Goal: Task Accomplishment & Management: Manage account settings

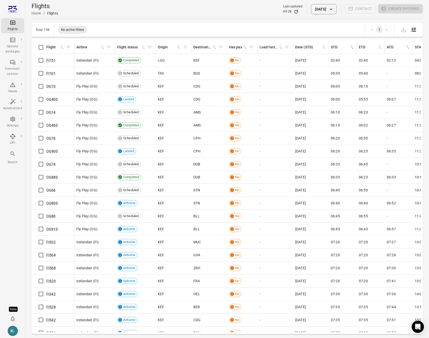
click at [27, 293] on main "Flights Home / Flights Last updated 09:28 [DATE] Contact Create options Total 1…" at bounding box center [227, 177] width 404 height 355
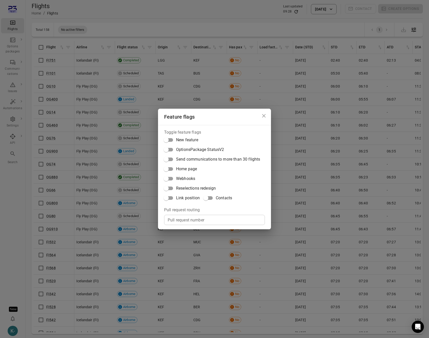
click at [183, 218] on input "Pull request number" at bounding box center [214, 220] width 101 height 10
paste input "*****"
type input "*****"
click at [9, 208] on div "Feature flags Toggle feature flags New feature OptionsPackage StatusV2 Send com…" at bounding box center [214, 169] width 429 height 338
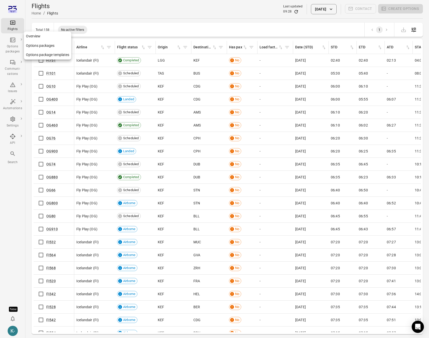
click at [34, 44] on link "Options packages" at bounding box center [47, 45] width 47 height 9
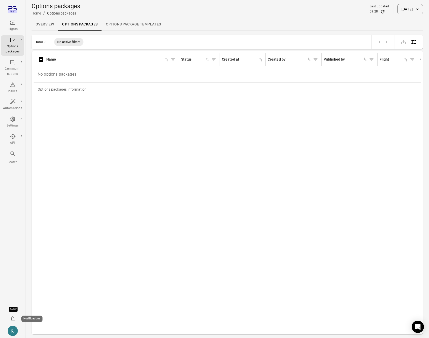
click at [11, 318] on icon "Notifications" at bounding box center [13, 319] width 6 height 6
click at [149, 296] on icon "Actions" at bounding box center [149, 298] width 6 height 6
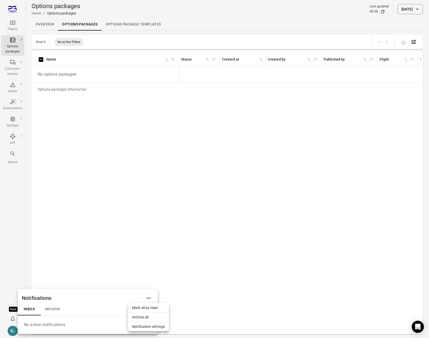
click at [143, 327] on span "Notification settings" at bounding box center [148, 326] width 33 height 5
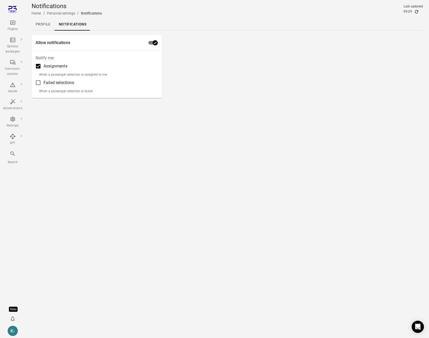
click at [159, 150] on main "Notifications Home / Personal settings / Notifications Last updated 09:29 Profi…" at bounding box center [227, 169] width 404 height 338
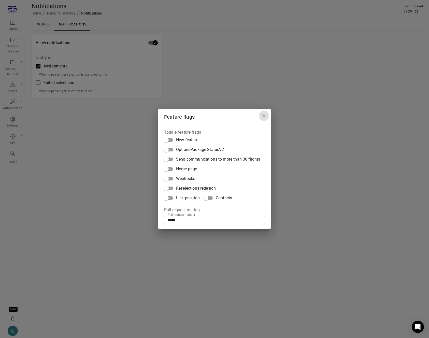
click at [265, 117] on icon "Close dialog" at bounding box center [264, 116] width 6 height 6
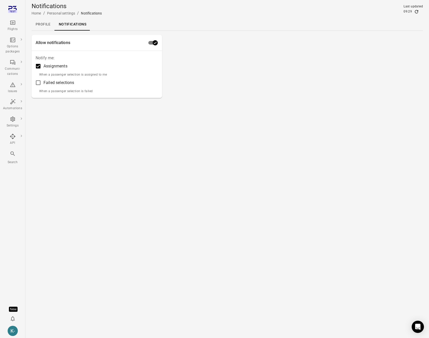
click at [305, 89] on div "Allow notifications Notify me: Assignments When a passenger selection is assign…" at bounding box center [227, 66] width 391 height 63
